Goal: Task Accomplishment & Management: Complete application form

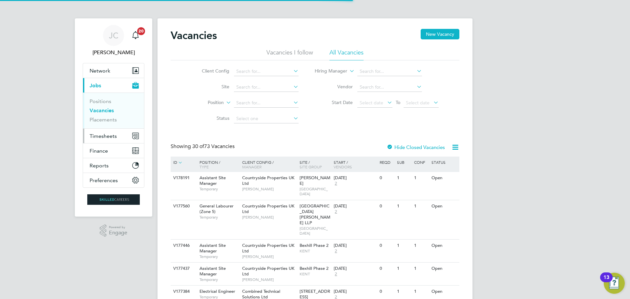
click at [111, 133] on ul "Network Team Members Businesses Sites Workers Contacts Current page: Jobs Posit…" at bounding box center [114, 125] width 62 height 125
click at [111, 133] on span "Timesheets" at bounding box center [103, 136] width 27 height 6
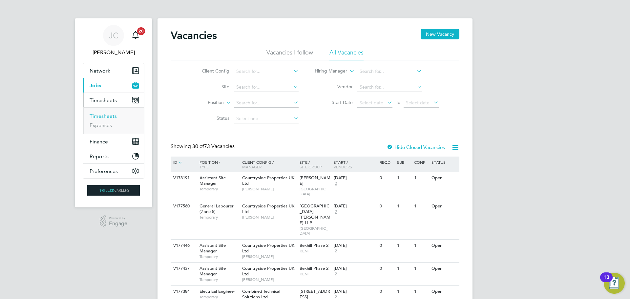
click at [112, 115] on link "Timesheets" at bounding box center [103, 116] width 27 height 6
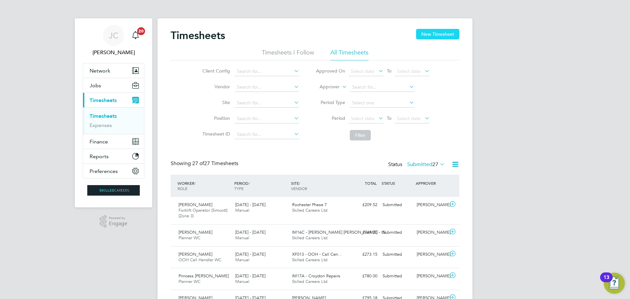
click at [442, 30] on button "New Timesheet" at bounding box center [437, 34] width 43 height 10
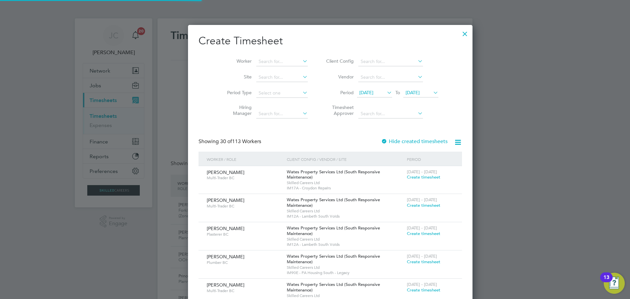
click at [412, 104] on li "Timesheet Approver" at bounding box center [381, 111] width 131 height 21
click at [415, 95] on span "[DATE]" at bounding box center [420, 93] width 35 height 9
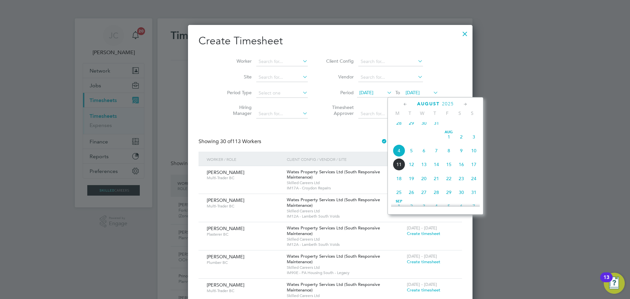
click at [451, 154] on span "8" at bounding box center [448, 150] width 12 height 12
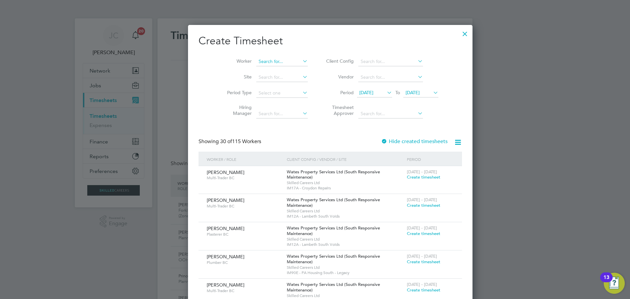
click at [260, 64] on input at bounding box center [281, 61] width 51 height 9
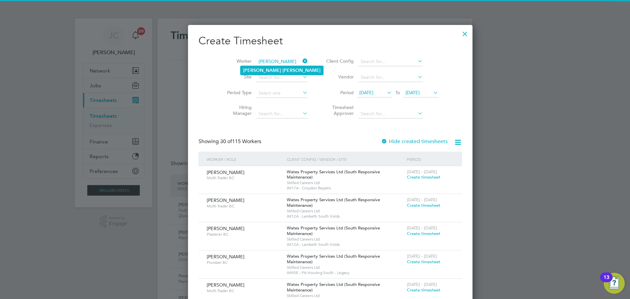
type input "[PERSON_NAME]"
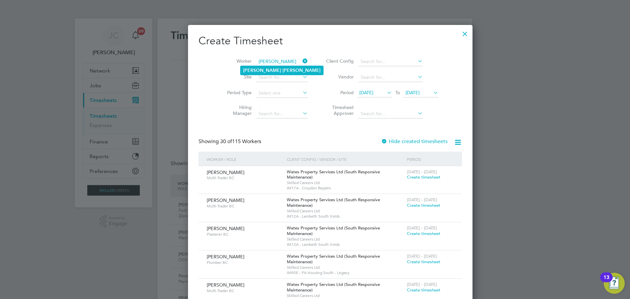
click at [258, 66] on li "[PERSON_NAME]" at bounding box center [281, 70] width 83 height 9
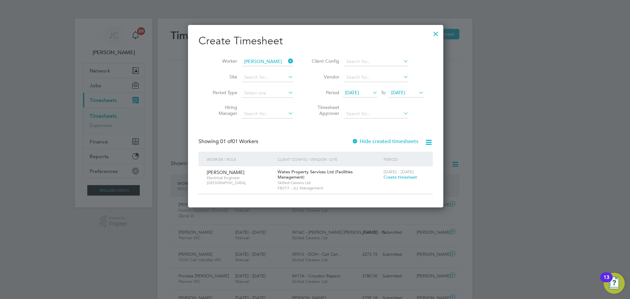
click at [392, 179] on span "Create timesheet" at bounding box center [399, 177] width 33 height 6
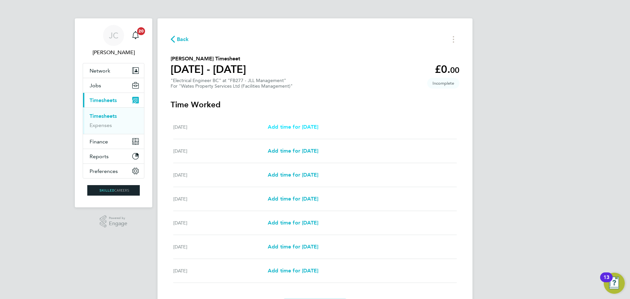
click at [289, 124] on span "Add time for [DATE]" at bounding box center [293, 127] width 51 height 6
select select "30"
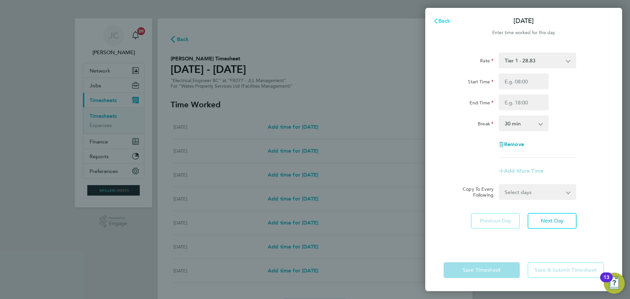
click at [446, 21] on span "Back" at bounding box center [444, 21] width 12 height 6
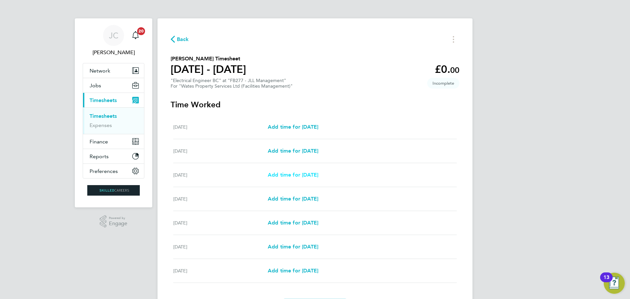
click at [308, 173] on span "Add time for [DATE]" at bounding box center [293, 175] width 51 height 6
select select "30"
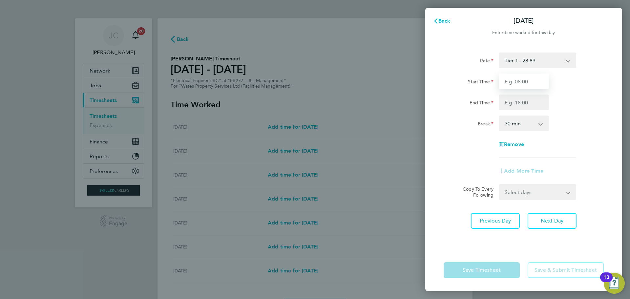
click at [510, 82] on input "Start Time" at bounding box center [524, 81] width 50 height 16
type input "08:00"
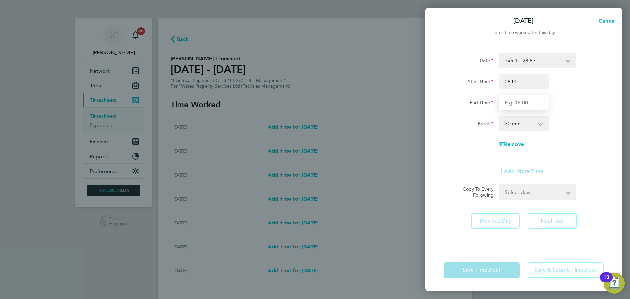
click at [520, 103] on input "End Time" at bounding box center [524, 102] width 50 height 16
click at [481, 138] on div "Remove" at bounding box center [523, 144] width 165 height 16
drag, startPoint x: 509, startPoint y: 126, endPoint x: 510, endPoint y: 130, distance: 4.6
click at [509, 126] on select "0 min 15 min 30 min 45 min 60 min 75 min 90 min" at bounding box center [519, 123] width 41 height 14
select select "60"
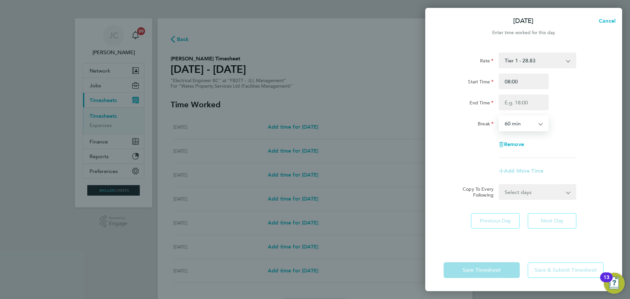
click at [499, 116] on select "0 min 15 min 30 min 45 min 60 min 75 min 90 min" at bounding box center [519, 123] width 41 height 14
drag, startPoint x: 525, startPoint y: 196, endPoint x: 523, endPoint y: 192, distance: 5.0
click at [524, 194] on select "Select days Day [DATE] [DATE] [DATE] [DATE]" at bounding box center [533, 192] width 69 height 14
select select "DAY"
click at [499, 185] on select "Select days Day [DATE] [DATE] [DATE] [DATE]" at bounding box center [533, 192] width 69 height 14
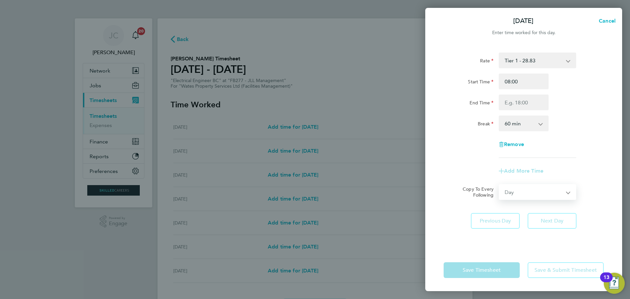
select select "[DATE]"
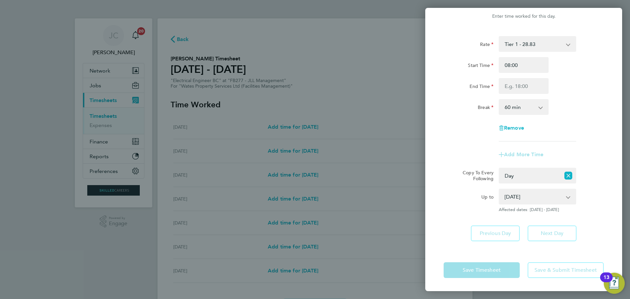
click at [498, 268] on app-form-button "Save Timesheet" at bounding box center [483, 270] width 80 height 16
click at [496, 276] on app-form-button "Save Timesheet" at bounding box center [483, 270] width 80 height 16
click at [518, 197] on select "[DATE] [DATE] [DATE] [DATE]" at bounding box center [533, 196] width 68 height 14
click at [499, 189] on select "[DATE] [DATE] [DATE] [DATE]" at bounding box center [533, 196] width 68 height 14
click at [505, 250] on div "Save Timesheet Save & Submit Timesheet" at bounding box center [523, 270] width 197 height 42
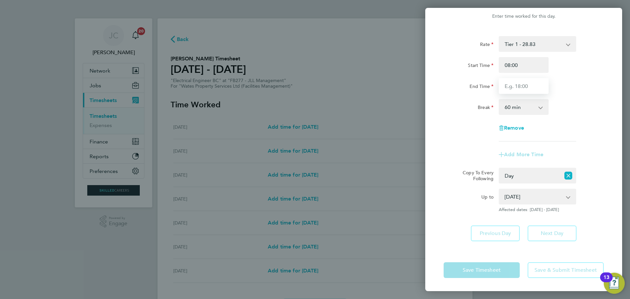
click at [520, 87] on input "End Time" at bounding box center [524, 86] width 50 height 16
type input "17:00"
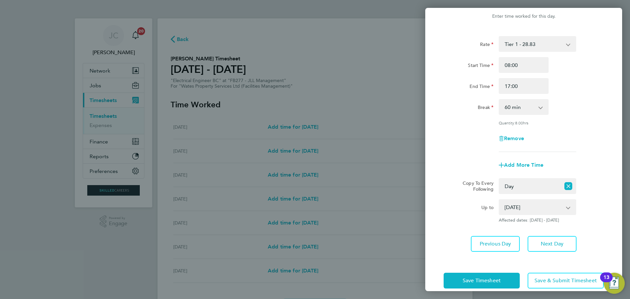
click at [474, 157] on div "Add More Time" at bounding box center [523, 165] width 165 height 16
click at [483, 281] on span "Save Timesheet" at bounding box center [481, 280] width 38 height 7
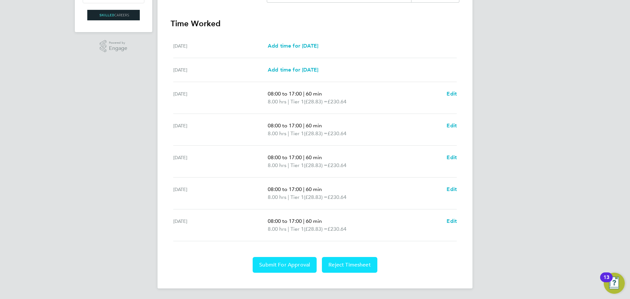
click at [298, 261] on button "Submit For Approval" at bounding box center [285, 265] width 64 height 16
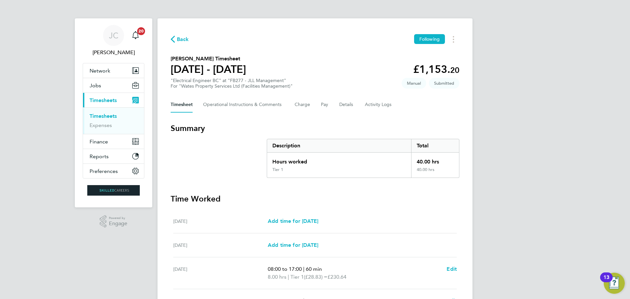
click at [195, 50] on div "Back Following [PERSON_NAME] Timesheet [DATE] - [DATE] £1,153. 20 "Electrical E…" at bounding box center [314, 240] width 315 height 445
click at [185, 42] on span "Back" at bounding box center [183, 39] width 12 height 8
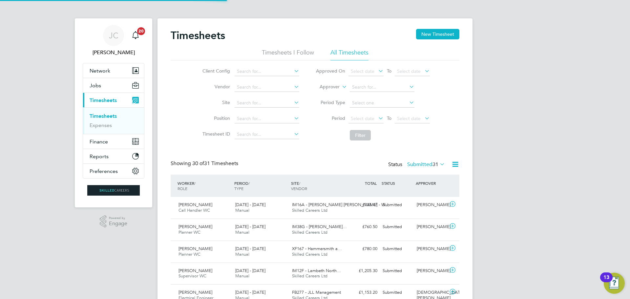
scroll to position [17, 57]
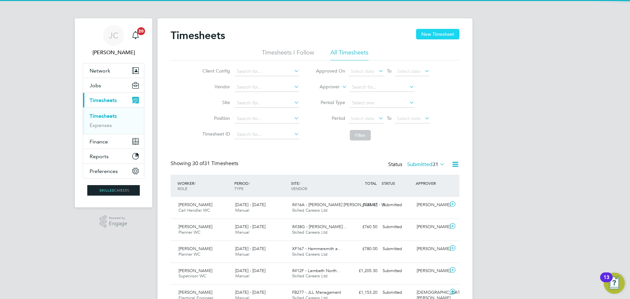
click at [449, 34] on button "New Timesheet" at bounding box center [437, 34] width 43 height 10
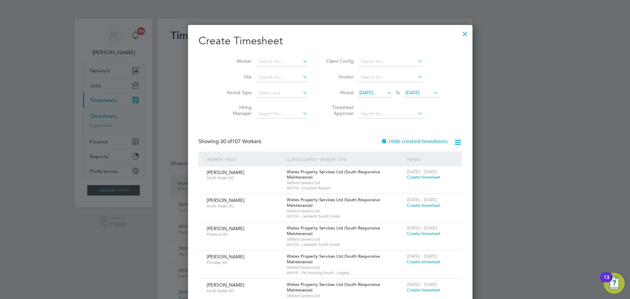
click at [264, 87] on li "Period Type" at bounding box center [265, 93] width 102 height 16
drag, startPoint x: 351, startPoint y: 77, endPoint x: 356, endPoint y: 76, distance: 5.4
click at [358, 76] on input at bounding box center [390, 77] width 65 height 9
type input "W"
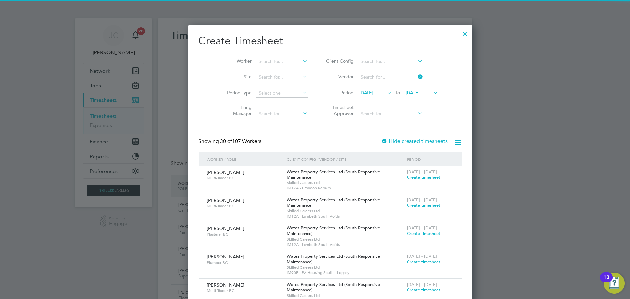
click at [357, 56] on li "Client Config" at bounding box center [381, 62] width 131 height 16
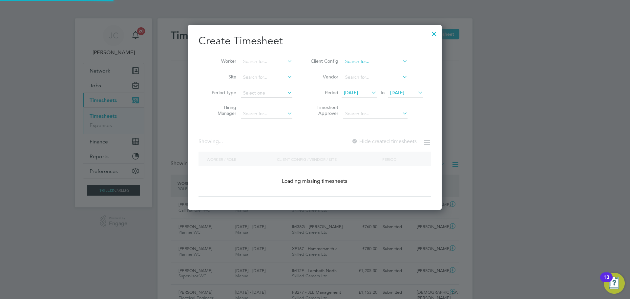
click at [355, 60] on input at bounding box center [375, 61] width 65 height 9
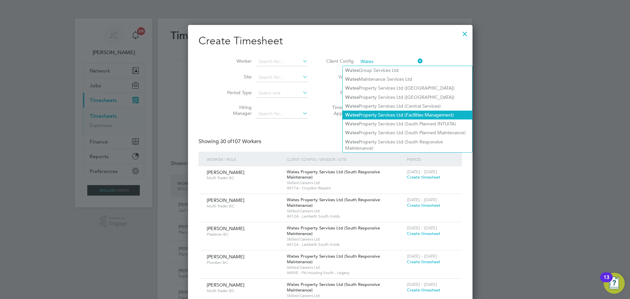
click at [374, 113] on li "Wates Property Services Ltd (Facilities Management)" at bounding box center [407, 115] width 130 height 9
type input "Wates Property Services Ltd (Facilities Management)"
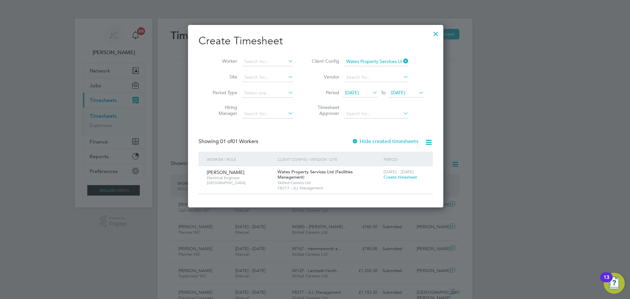
click at [402, 178] on span "Create timesheet" at bounding box center [399, 177] width 33 height 6
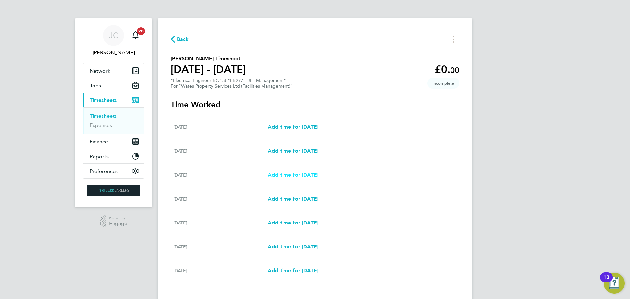
click at [304, 175] on span "Add time for [DATE]" at bounding box center [293, 175] width 51 height 6
select select "30"
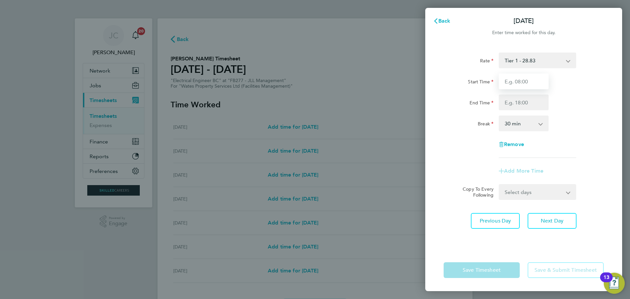
click at [522, 81] on input "Start Time" at bounding box center [524, 81] width 50 height 16
type input "08:00"
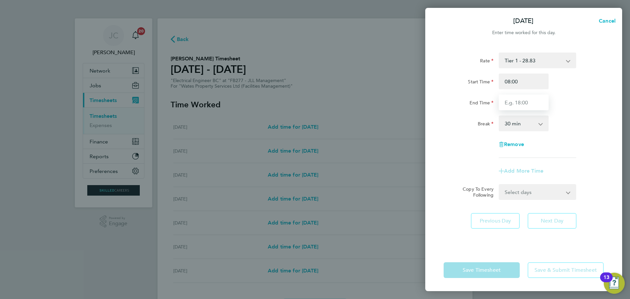
click at [527, 102] on input "End Time" at bounding box center [524, 102] width 50 height 16
type input "17:00"
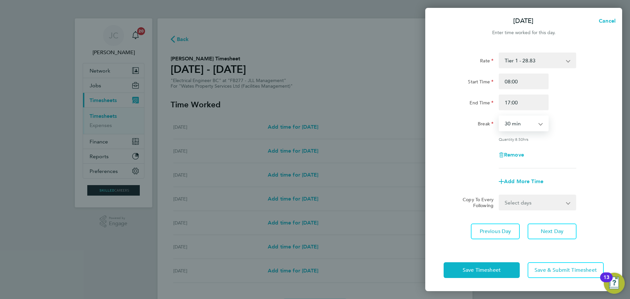
click at [522, 124] on select "0 min 15 min 30 min 45 min 60 min 75 min 90 min" at bounding box center [519, 123] width 41 height 14
select select "60"
click at [499, 116] on select "0 min 15 min 30 min 45 min 60 min 75 min 90 min" at bounding box center [519, 123] width 41 height 14
click at [520, 206] on select "Select days Day [DATE] [DATE] [DATE] [DATE]" at bounding box center [533, 202] width 69 height 14
select select "DAY"
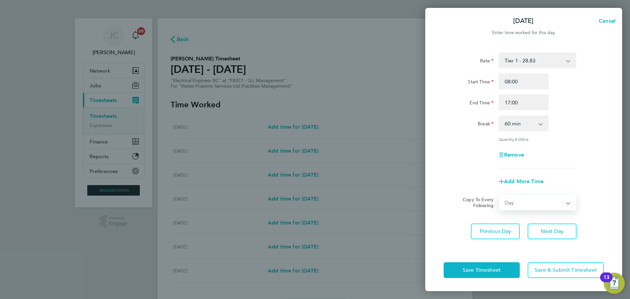
click at [499, 195] on select "Select days Day [DATE] [DATE] [DATE] [DATE]" at bounding box center [533, 202] width 69 height 14
select select "[DATE]"
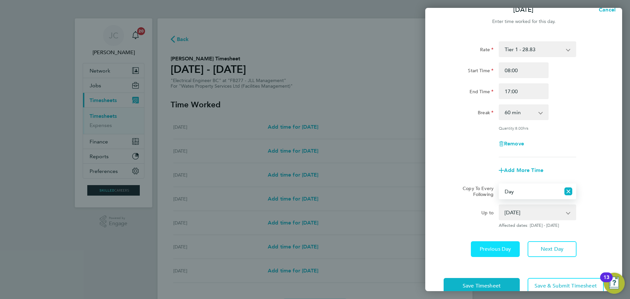
scroll to position [26, 0]
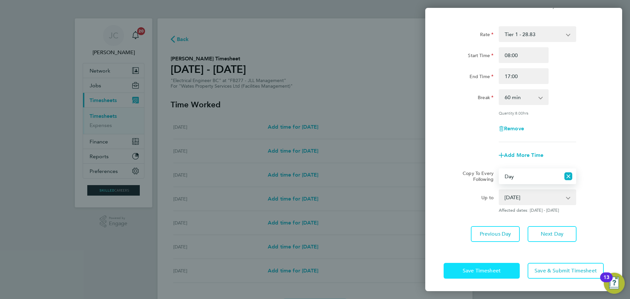
click at [507, 269] on button "Save Timesheet" at bounding box center [481, 271] width 76 height 16
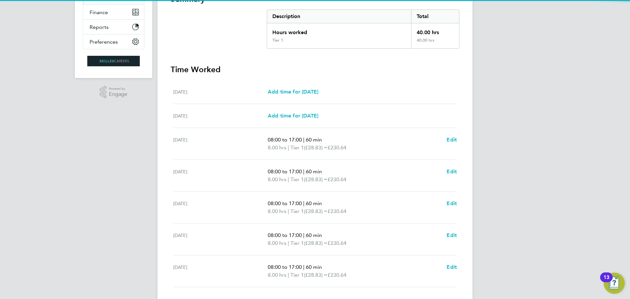
scroll to position [131, 0]
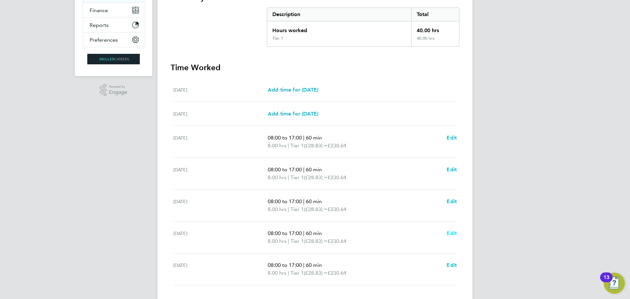
click at [449, 232] on span "Edit" at bounding box center [451, 233] width 10 height 6
select select "60"
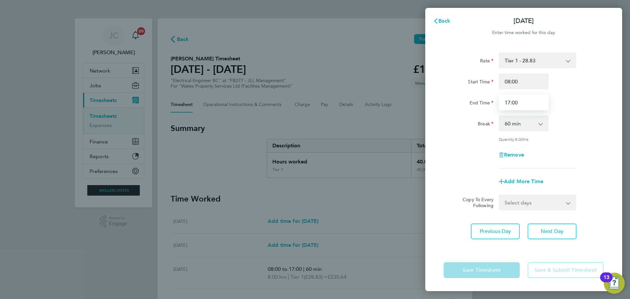
click at [524, 100] on input "17:00" at bounding box center [524, 102] width 50 height 16
drag, startPoint x: 524, startPoint y: 102, endPoint x: 462, endPoint y: 108, distance: 62.3
click at [462, 107] on div "End Time 17:00" at bounding box center [523, 102] width 165 height 16
type input "19:00"
click at [482, 132] on div "Rate Tier 1 - 28.83 Tier 2 - 27.91 Start Time 08:00 End Time 19:00 Break 0 min …" at bounding box center [523, 110] width 160 height 116
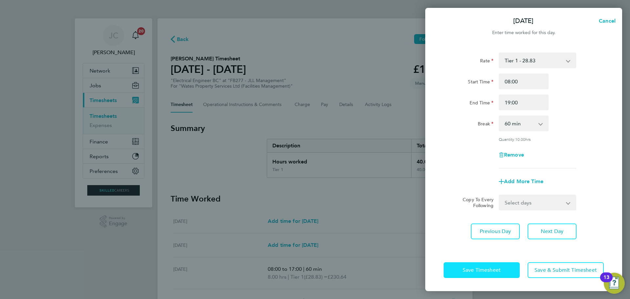
click at [501, 268] on span "Save Timesheet" at bounding box center [481, 270] width 38 height 7
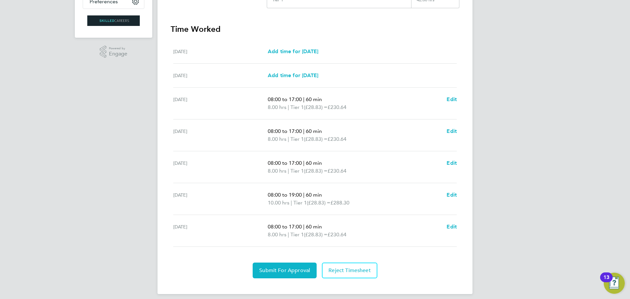
scroll to position [175, 0]
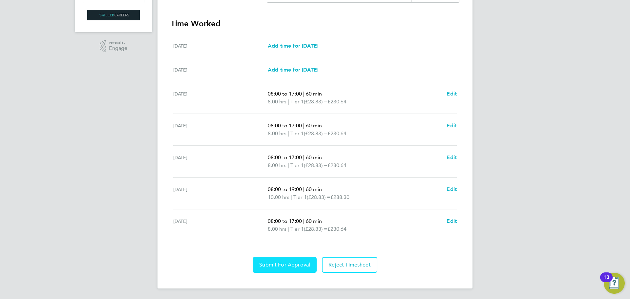
drag, startPoint x: 296, startPoint y: 265, endPoint x: 289, endPoint y: 265, distance: 7.2
click at [296, 265] on span "Submit For Approval" at bounding box center [284, 264] width 51 height 7
